Goal: Complete application form

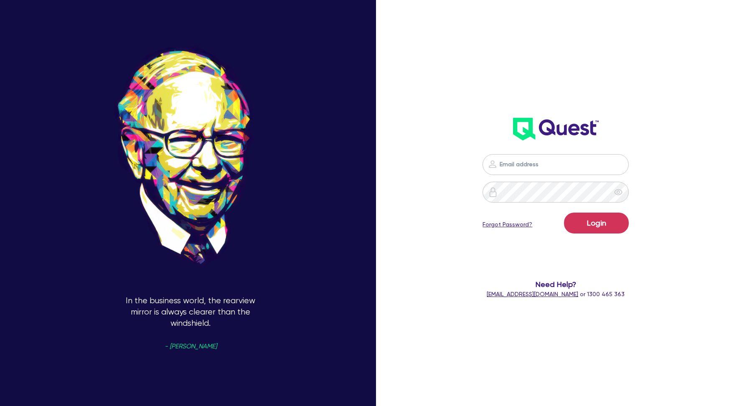
click at [535, 162] on input "email" at bounding box center [556, 164] width 146 height 21
type input "kurniawan.wijaya+broker@quest.finance"
click at [599, 223] on button "Login" at bounding box center [596, 223] width 65 height 21
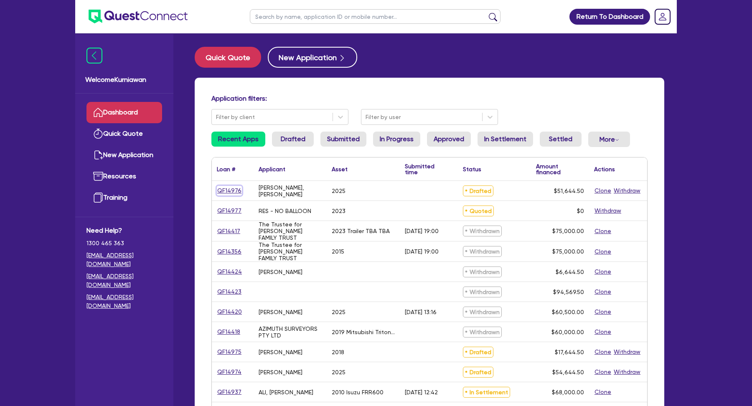
click at [227, 191] on link "QF14976" at bounding box center [229, 191] width 25 height 10
select select "CARS_AND_LIGHT_TRUCKS"
select select "PASSENGER_VEHICLES"
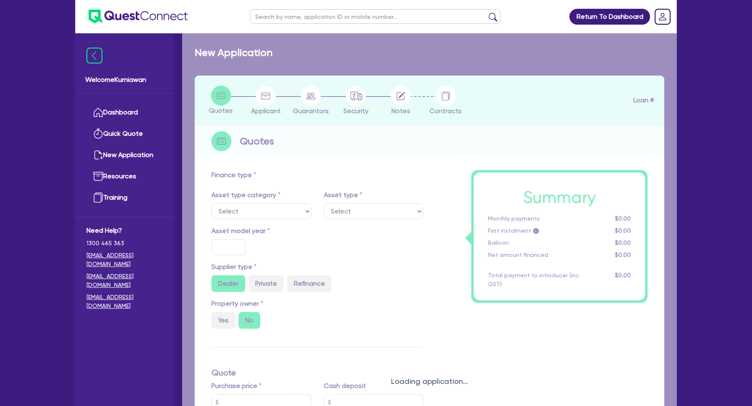
select select "PRIMARY_ASSETS"
type input "2010"
radio input "false"
radio input "true"
type input "88,000"
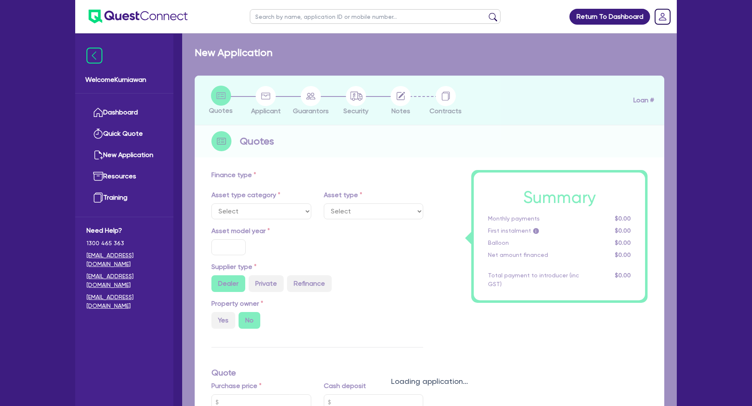
type input "20,000"
type input "2.20"
type input "1,500"
radio input "true"
type input "17.95"
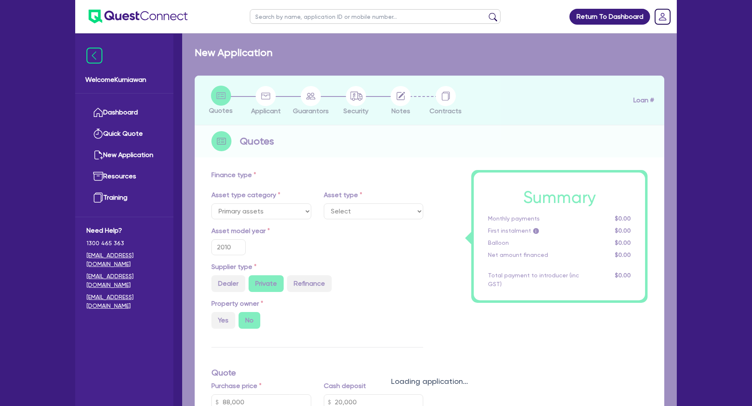
select select "HEAVY_TRUCKS"
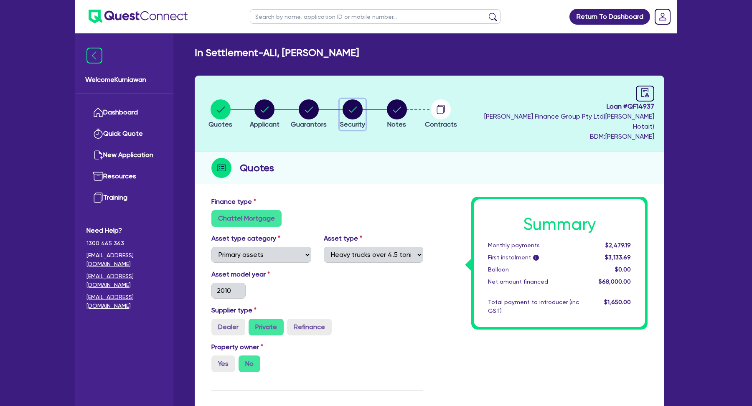
click at [356, 107] on icon "button" at bounding box center [353, 110] width 8 height 6
select select "PRIMARY_ASSETS"
select select "HEAVY_TRUCKS"
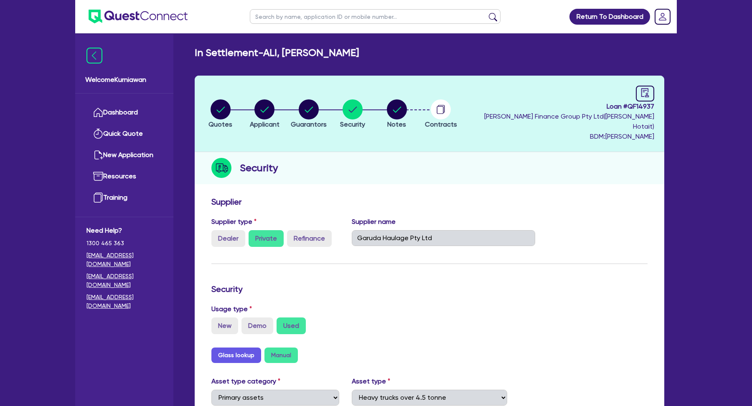
click at [639, 106] on span "Loan # QF14937" at bounding box center [559, 107] width 189 height 10
copy span "QF14937"
